Goal: Information Seeking & Learning: Learn about a topic

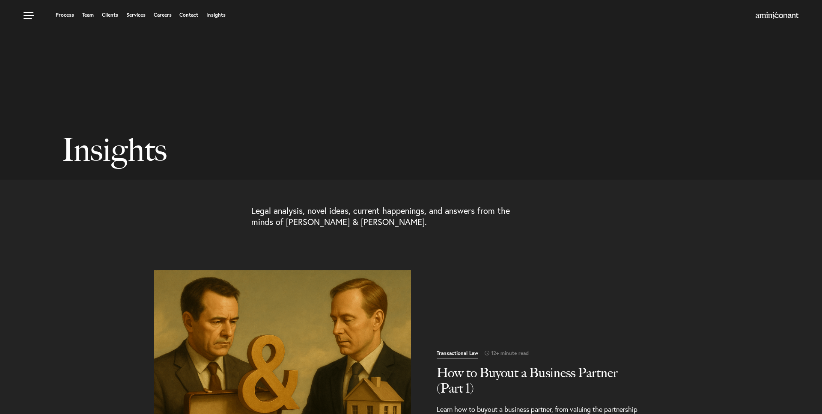
click at [306, 320] on img "Read More" at bounding box center [283, 399] width 270 height 270
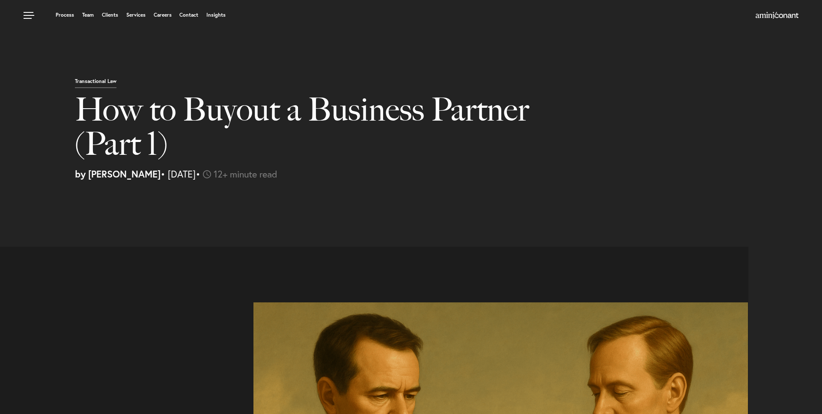
select select "US"
select select "Austin"
select select "Business and Civil Litigation"
select select "US"
select select "Austin"
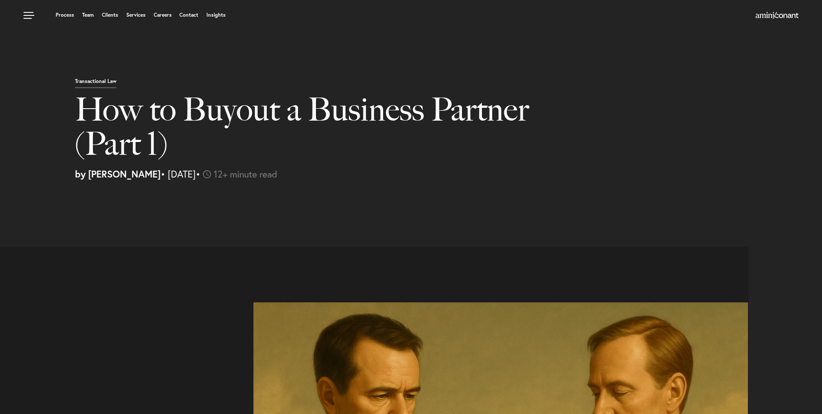
select select "Business and Civil Litigation"
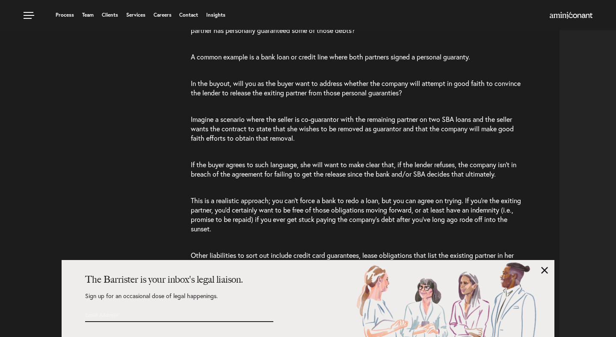
scroll to position [3195, 0]
